Goal: Task Accomplishment & Management: Complete application form

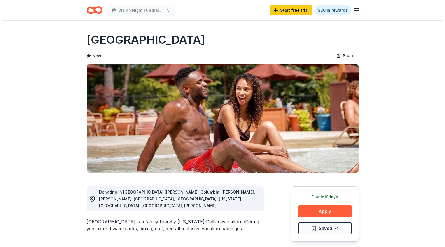
scroll to position [57, 0]
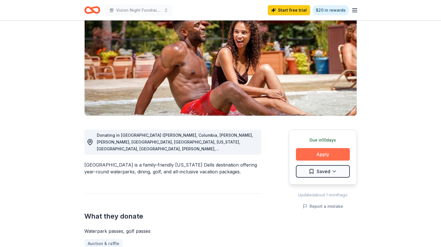
click at [332, 156] on button "Apply" at bounding box center [323, 154] width 54 height 12
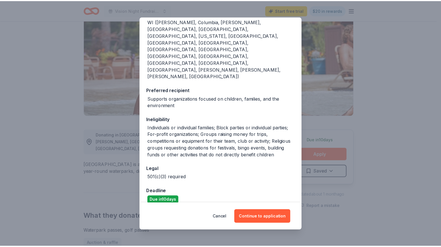
scroll to position [93, 0]
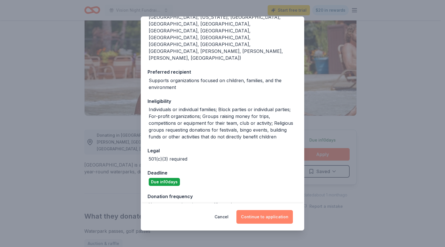
click at [272, 215] on button "Continue to application" at bounding box center [265, 217] width 57 height 14
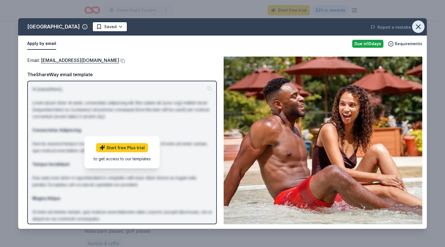
click at [418, 28] on icon "button" at bounding box center [419, 27] width 8 height 8
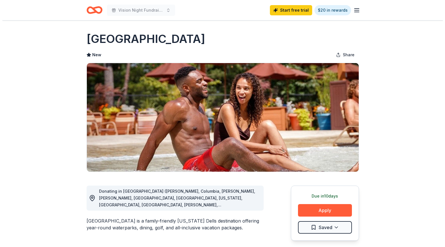
scroll to position [0, 0]
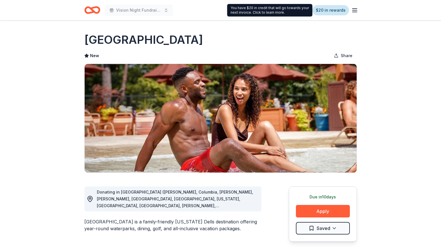
click at [326, 10] on link "$20 in rewards" at bounding box center [330, 10] width 37 height 10
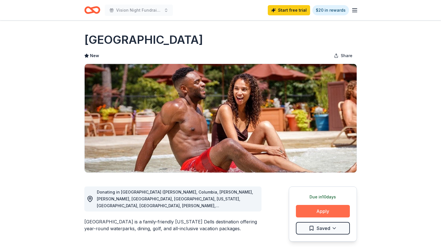
click at [337, 211] on button "Apply" at bounding box center [323, 211] width 54 height 12
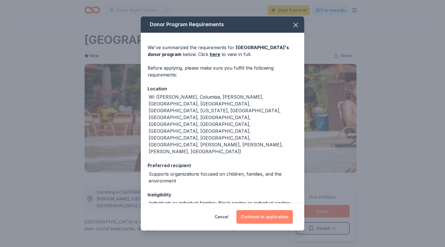
click at [268, 219] on button "Continue to application" at bounding box center [265, 217] width 57 height 14
